Goal: Task Accomplishment & Management: Manage account settings

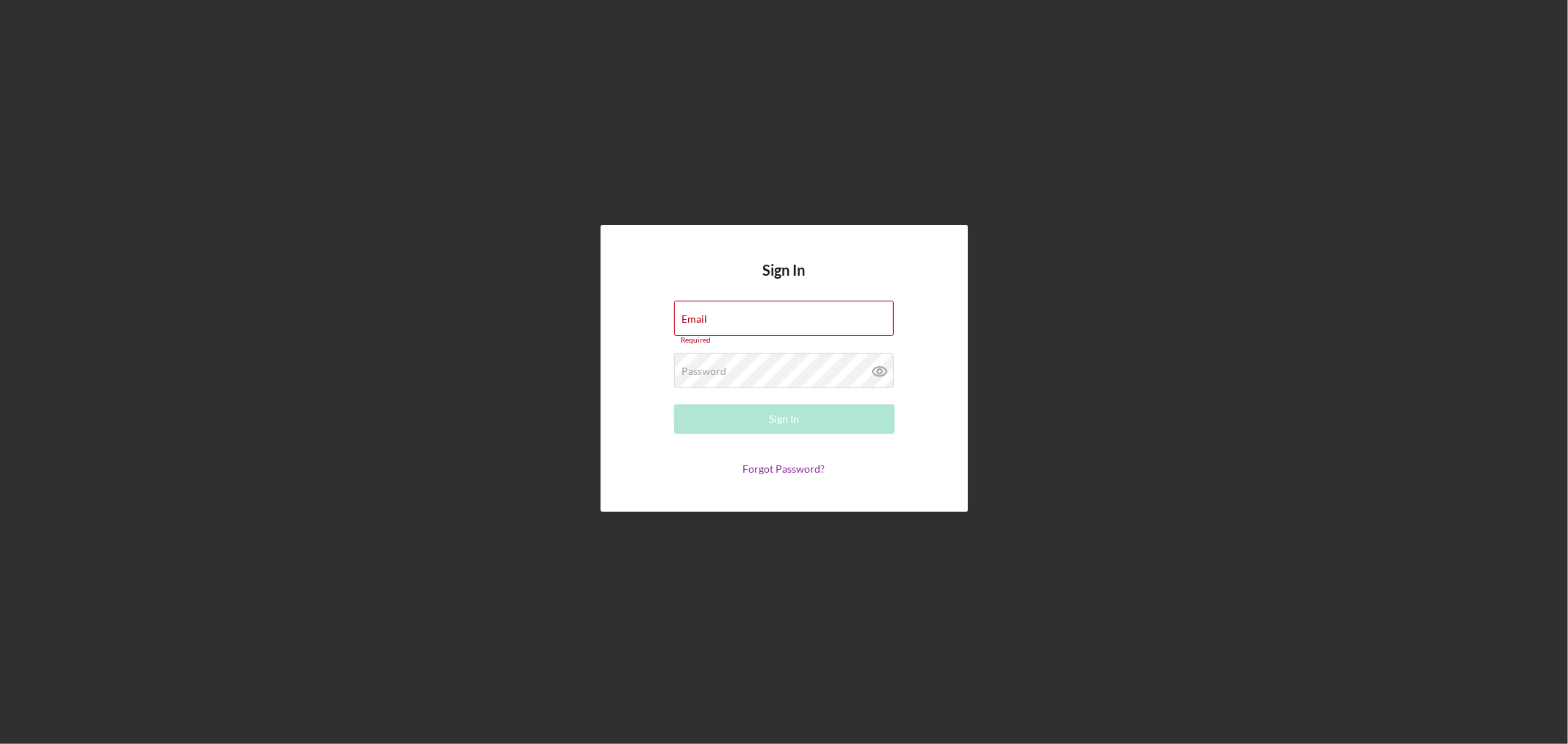
type input "[EMAIL_ADDRESS][DOMAIN_NAME]"
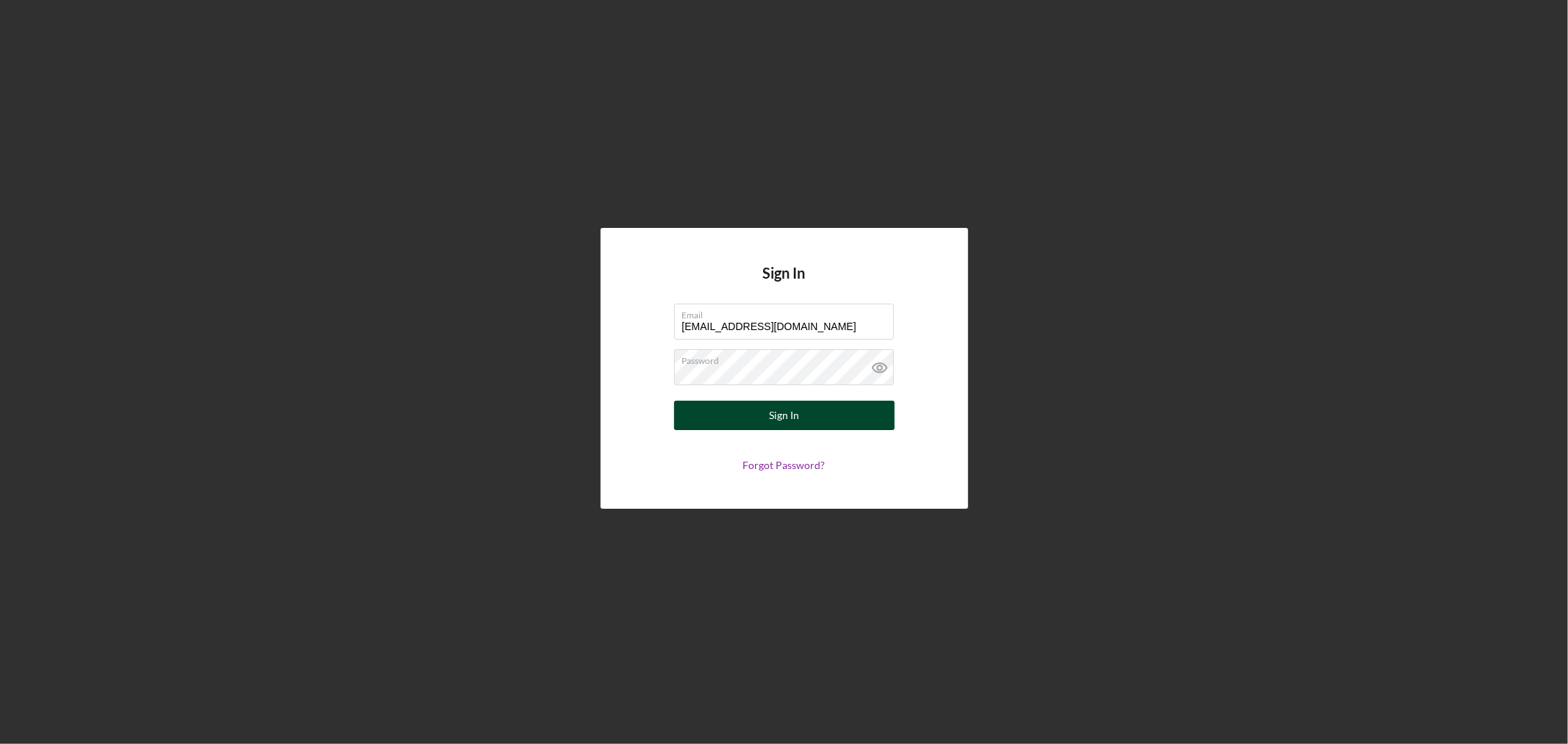
click at [806, 414] on button "Sign In" at bounding box center [785, 414] width 221 height 29
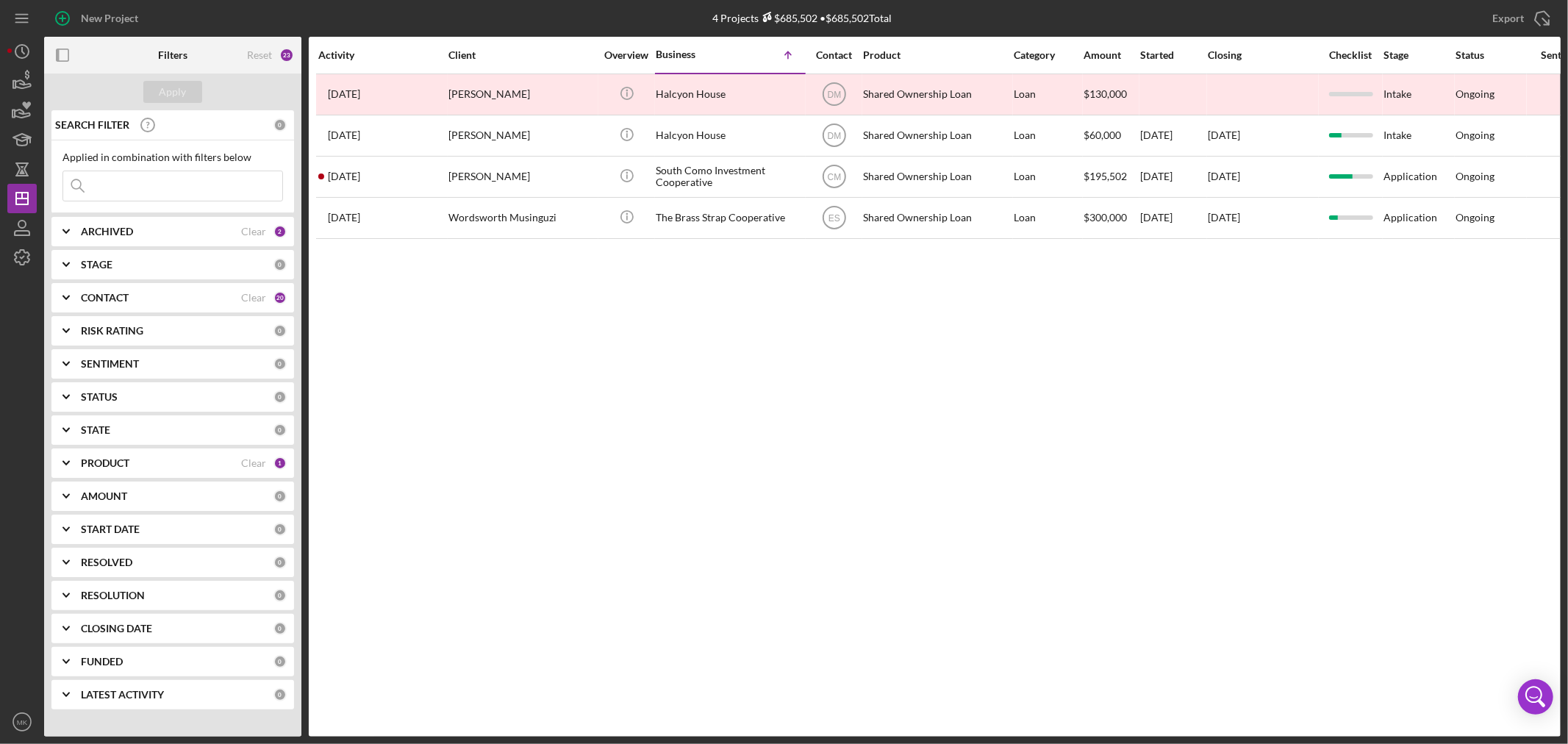
click at [118, 462] on b "PRODUCT" at bounding box center [105, 463] width 48 height 12
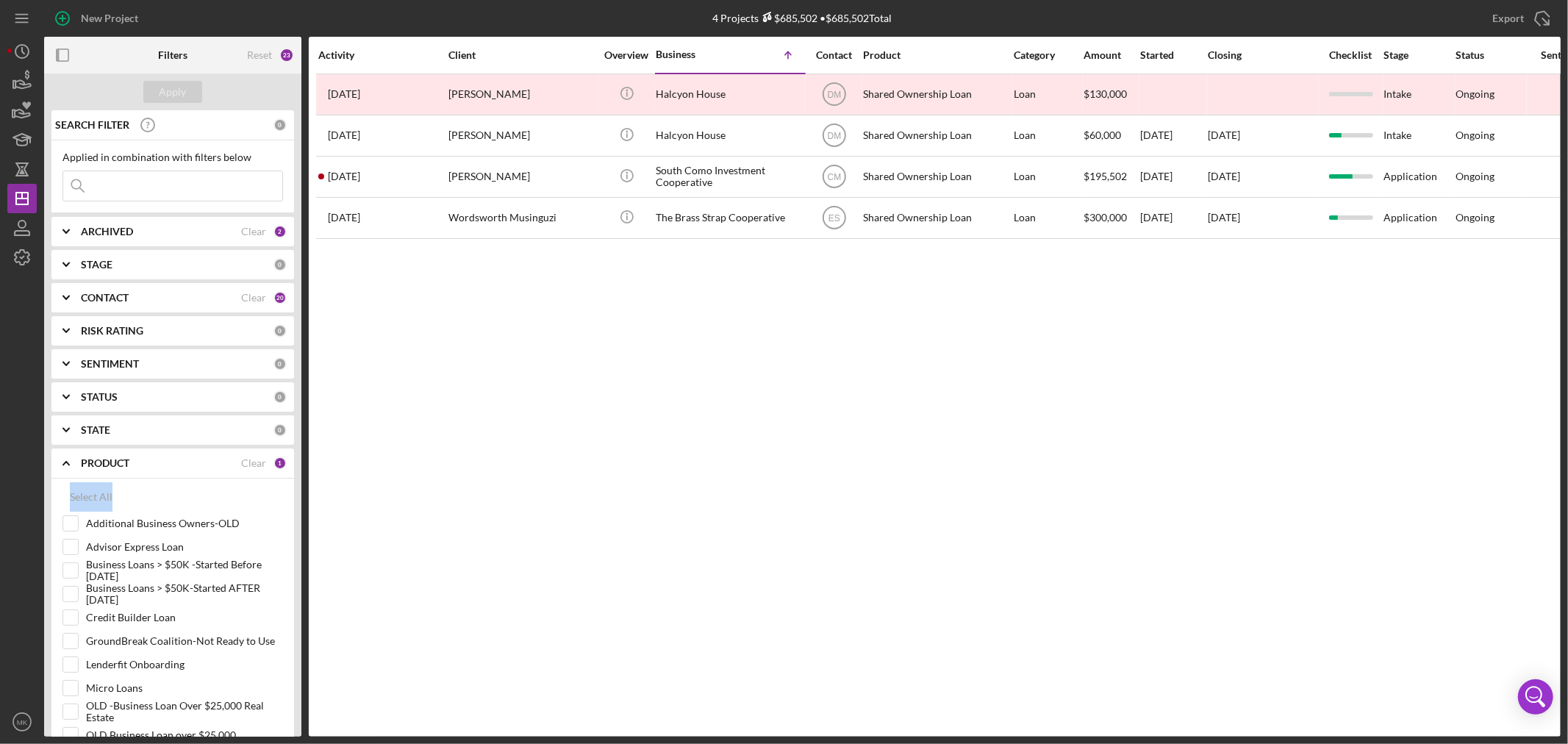
drag, startPoint x: 301, startPoint y: 477, endPoint x: 297, endPoint y: 502, distance: 25.3
click at [297, 502] on div "Filters Reset 23 Apply SEARCH FILTER 0 Applied in combination with filters belo…" at bounding box center [802, 386] width 1517 height 700
click at [71, 641] on input "GroundBreak Coalition-Not Ready to Use" at bounding box center [71, 641] width 15 height 15
checkbox input "true"
click at [174, 88] on div "Apply" at bounding box center [173, 91] width 27 height 22
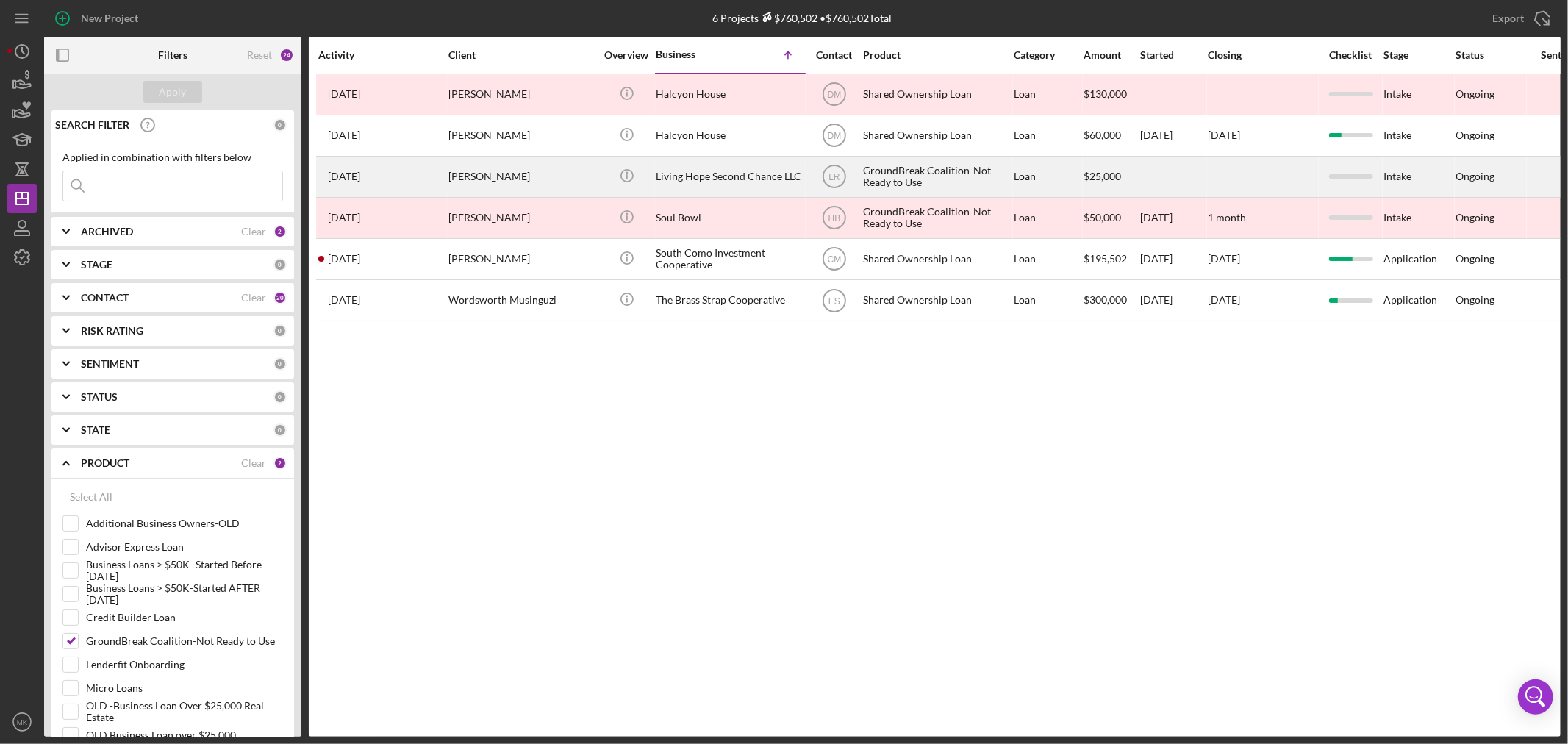
click at [509, 175] on div "[PERSON_NAME]" at bounding box center [522, 176] width 147 height 39
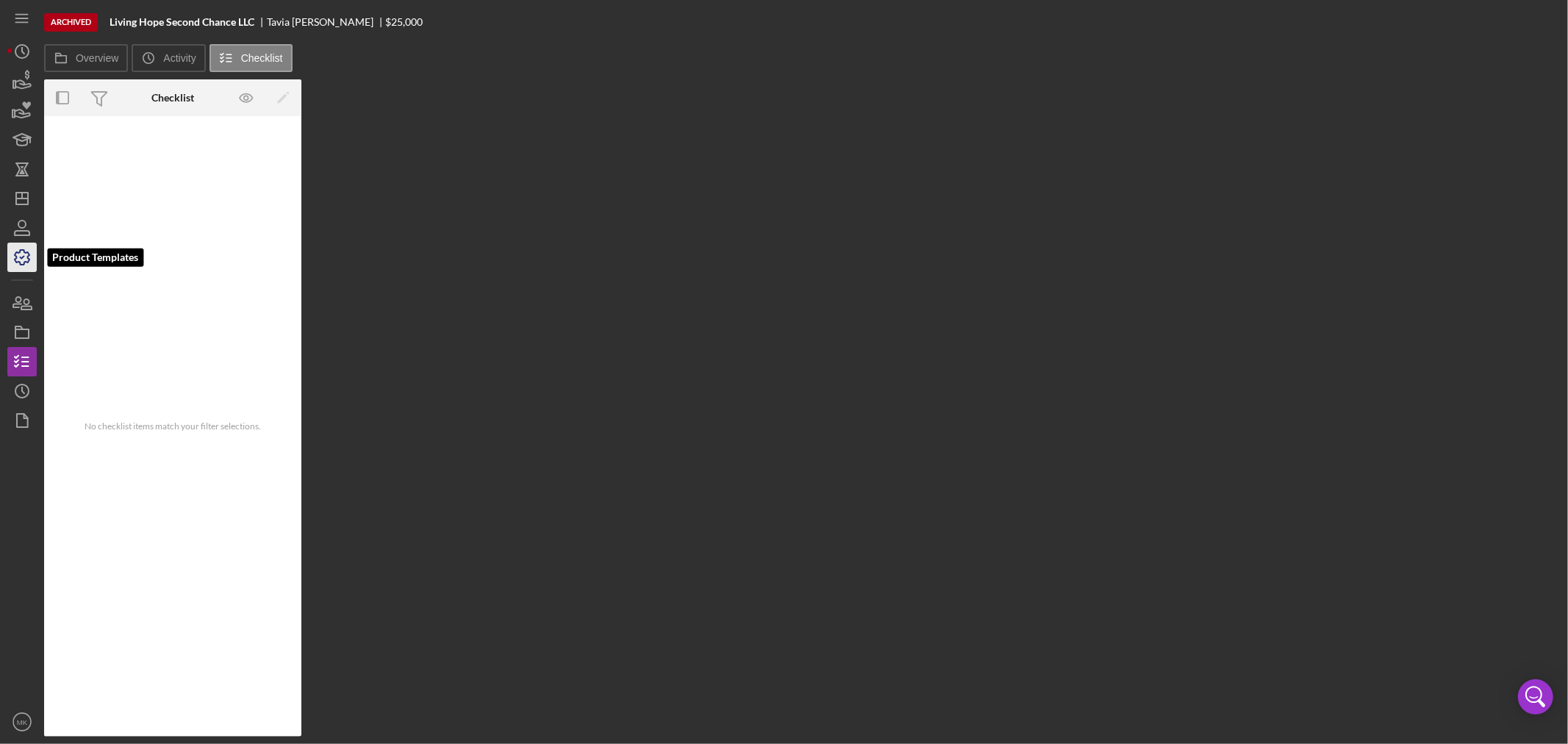
click at [27, 258] on icon "button" at bounding box center [22, 257] width 15 height 15
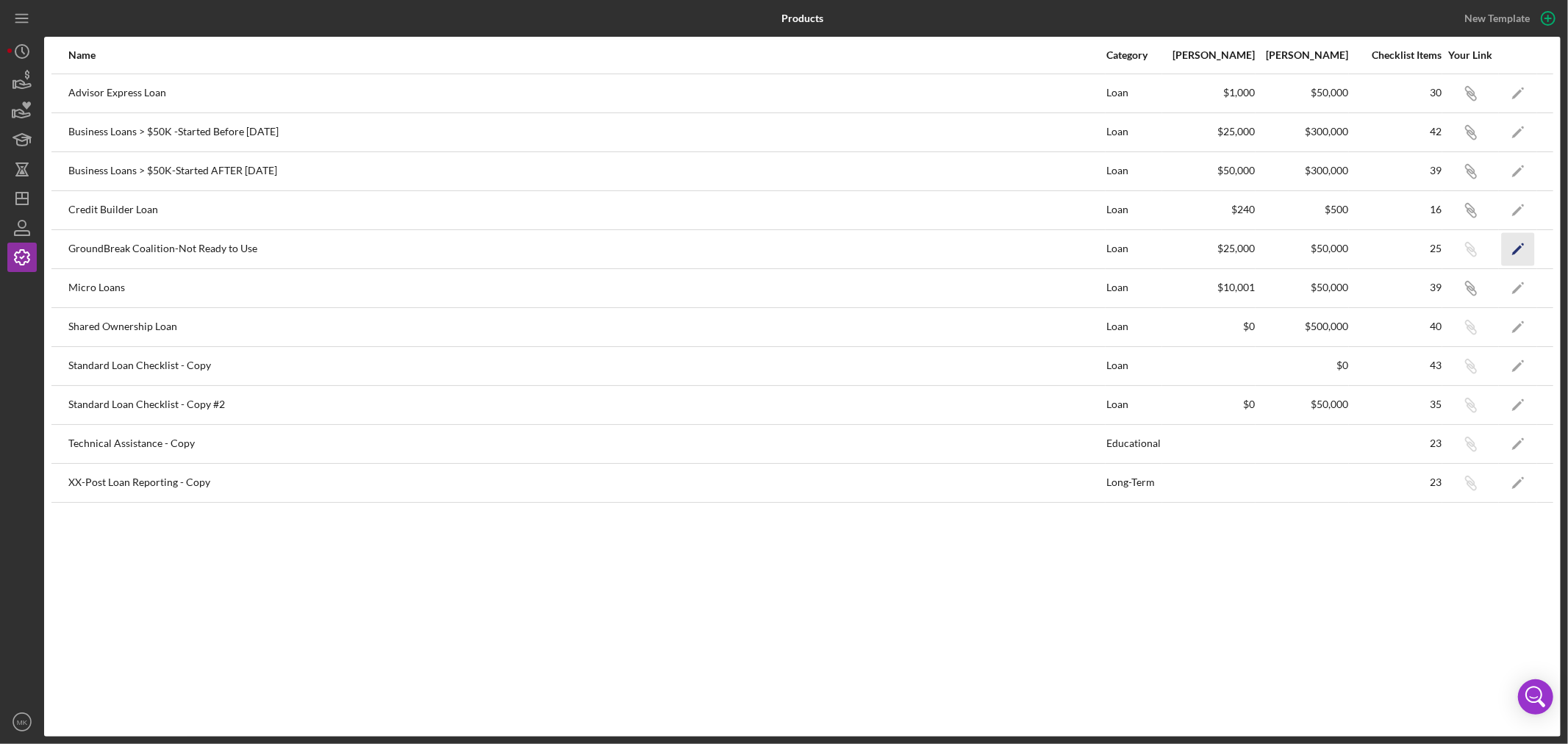
click at [1517, 247] on icon "Icon/Edit" at bounding box center [1518, 249] width 33 height 33
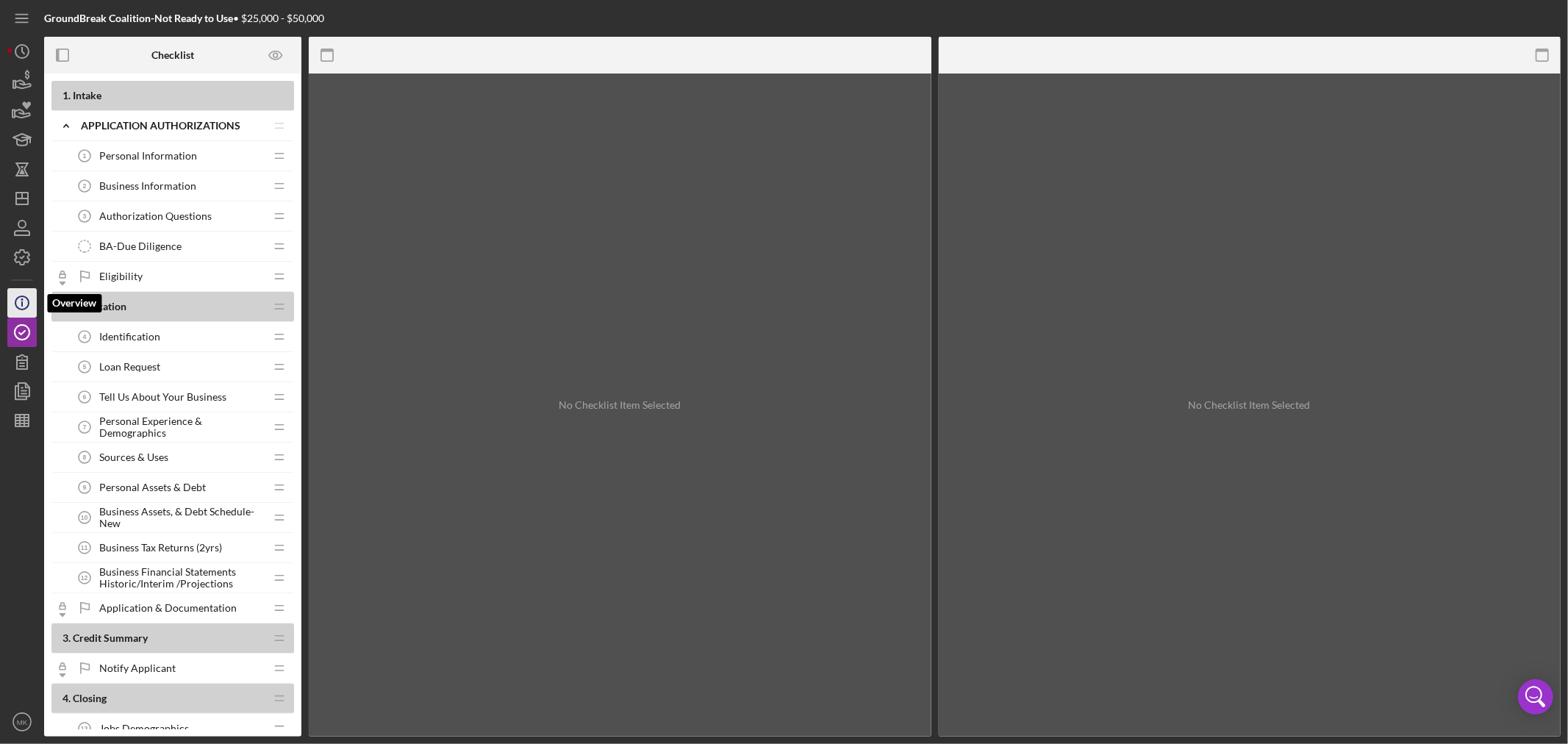
click at [27, 297] on icon "Icon/Info" at bounding box center [22, 303] width 37 height 37
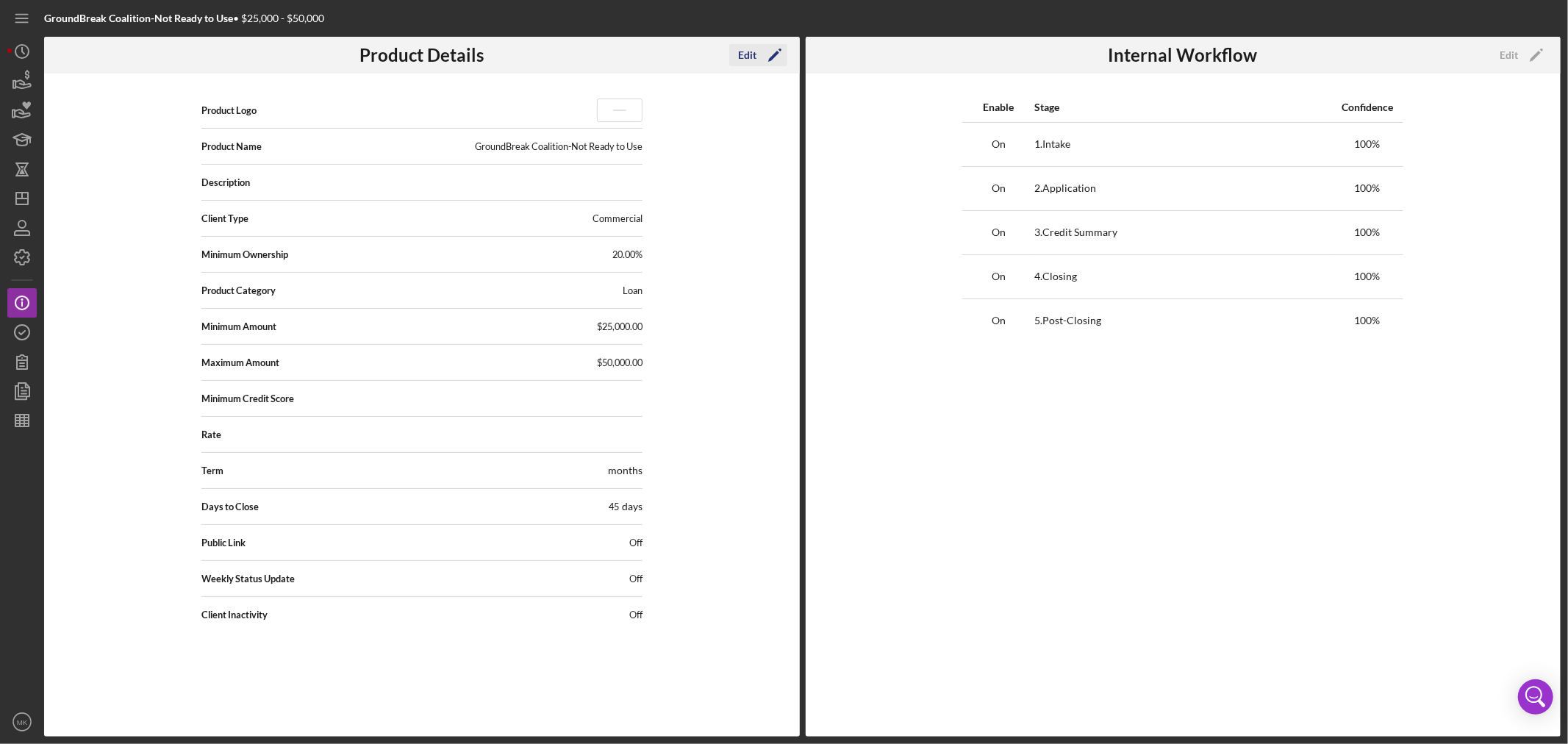
click at [767, 55] on icon "Icon/Edit" at bounding box center [775, 55] width 37 height 37
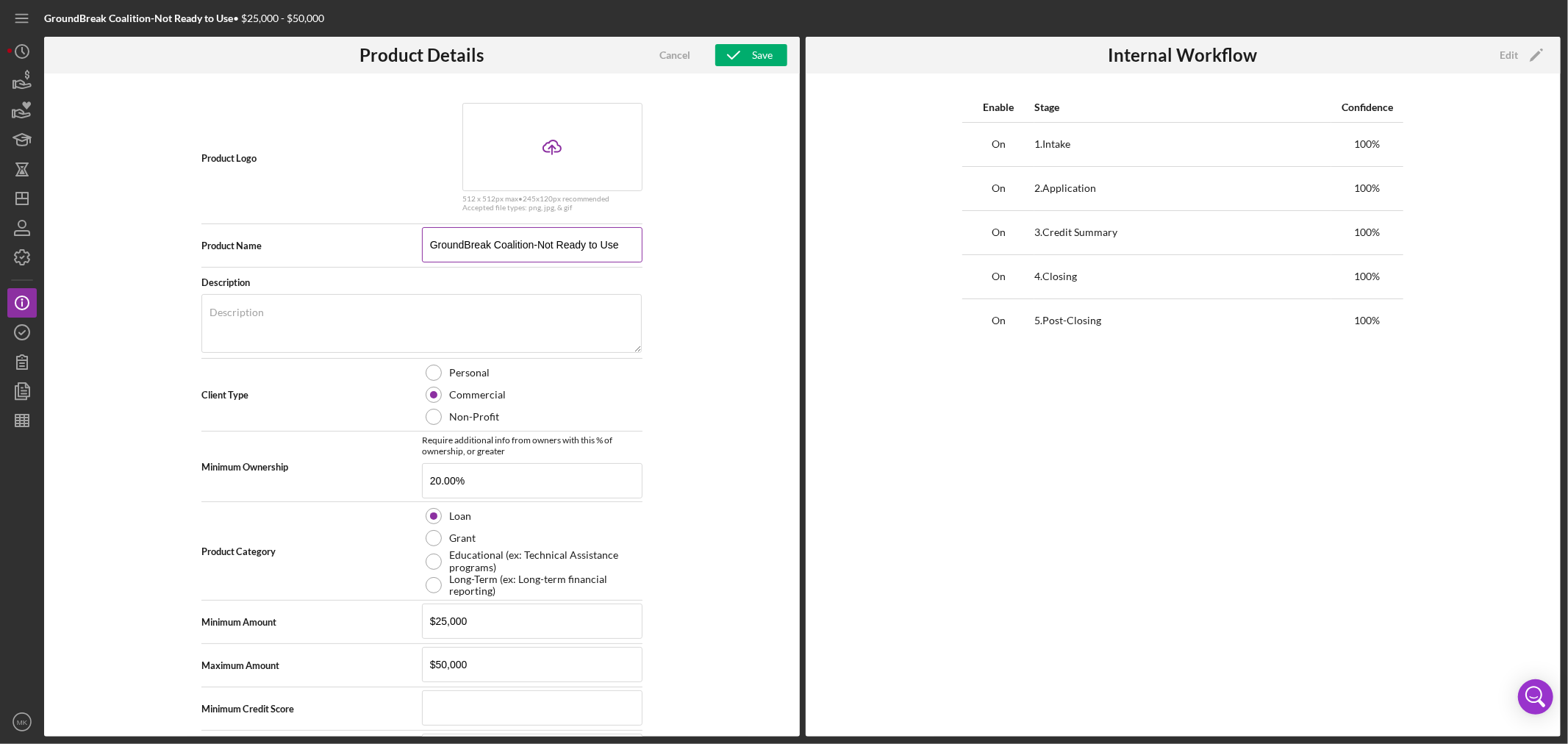
drag, startPoint x: 424, startPoint y: 241, endPoint x: 626, endPoint y: 248, distance: 202.1
click at [626, 248] on input "GroundBreak Coalition-Not Ready to Use" at bounding box center [532, 245] width 221 height 35
click at [697, 251] on div "Product Logo Icon/Upload 512 x 512px max • 245 x 120 px recommended Accepted fi…" at bounding box center [422, 405] width 756 height 663
click at [756, 56] on div "Save" at bounding box center [762, 55] width 21 height 22
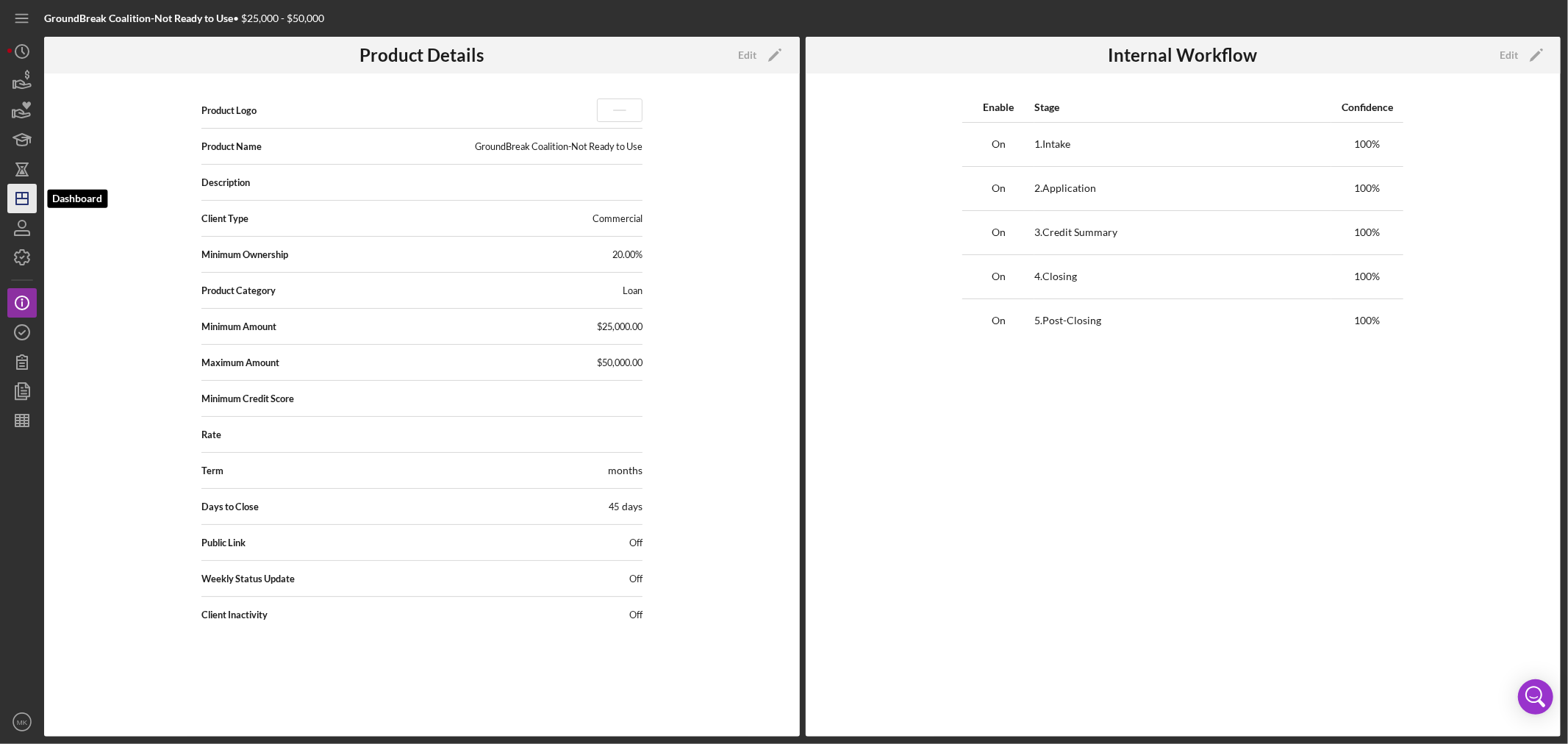
click at [25, 199] on icon "Icon/Dashboard" at bounding box center [22, 198] width 37 height 37
